Goal: Task Accomplishment & Management: Manage account settings

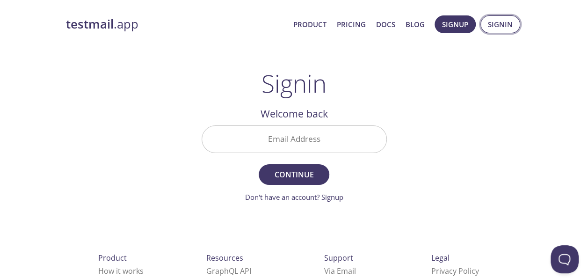
click at [496, 26] on span "Signin" at bounding box center [500, 24] width 25 height 12
click at [316, 133] on input "Email Address" at bounding box center [294, 139] width 184 height 27
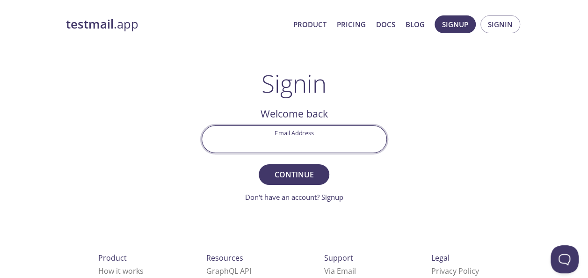
paste input "[EMAIL_ADDRESS][DOMAIN_NAME]"
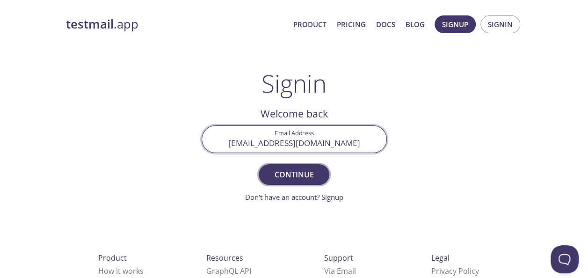
type input "[EMAIL_ADDRESS][DOMAIN_NAME]"
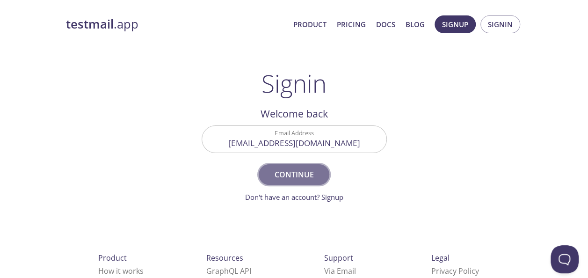
click at [290, 170] on span "Continue" at bounding box center [294, 174] width 50 height 13
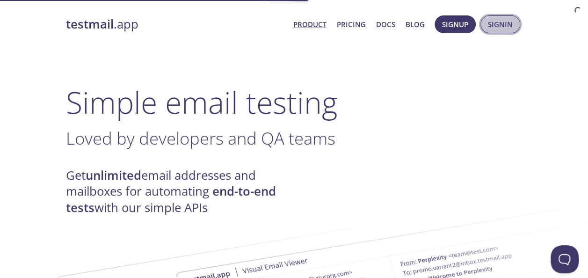
click at [502, 21] on span "Signin" at bounding box center [500, 24] width 25 height 12
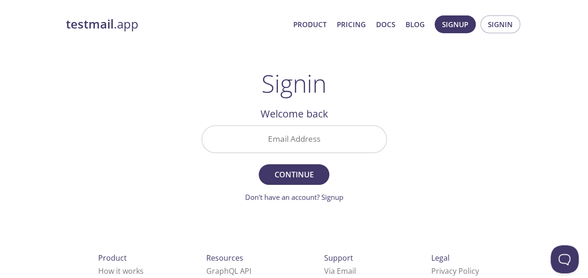
click at [310, 143] on input "Email Address" at bounding box center [294, 139] width 184 height 27
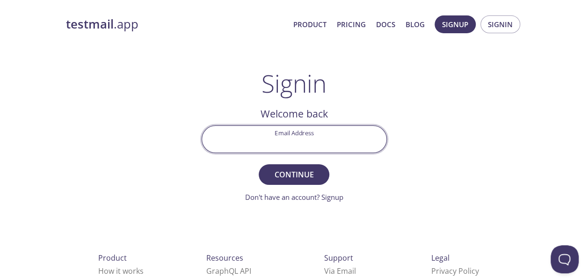
paste input "[EMAIL_ADDRESS][DOMAIN_NAME]"
type input "[EMAIL_ADDRESS][DOMAIN_NAME]"
click at [424, 166] on div "testmail .app Product Pricing Docs Blog Signup Signin Signin Welcome back Email…" at bounding box center [294, 204] width 479 height 390
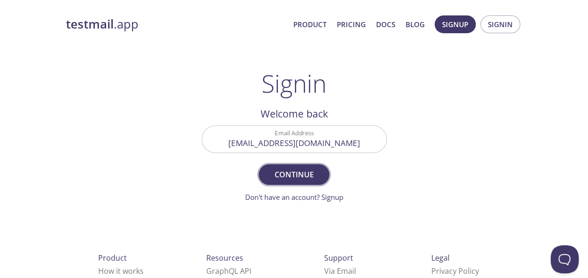
click at [304, 177] on span "Continue" at bounding box center [294, 174] width 50 height 13
